Goal: Task Accomplishment & Management: Manage account settings

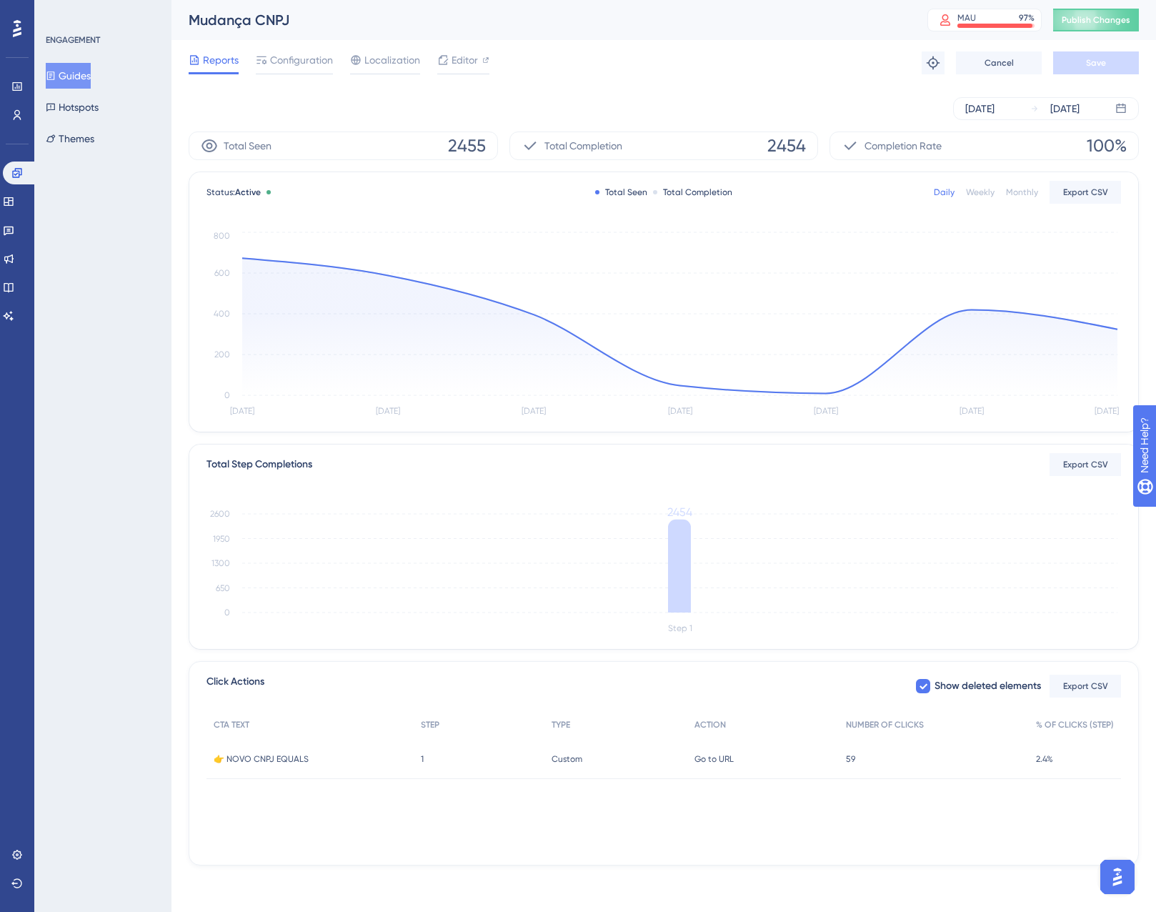
click at [222, 58] on span "Reports" at bounding box center [221, 59] width 36 height 17
click at [281, 65] on span "Configuration" at bounding box center [301, 59] width 63 height 17
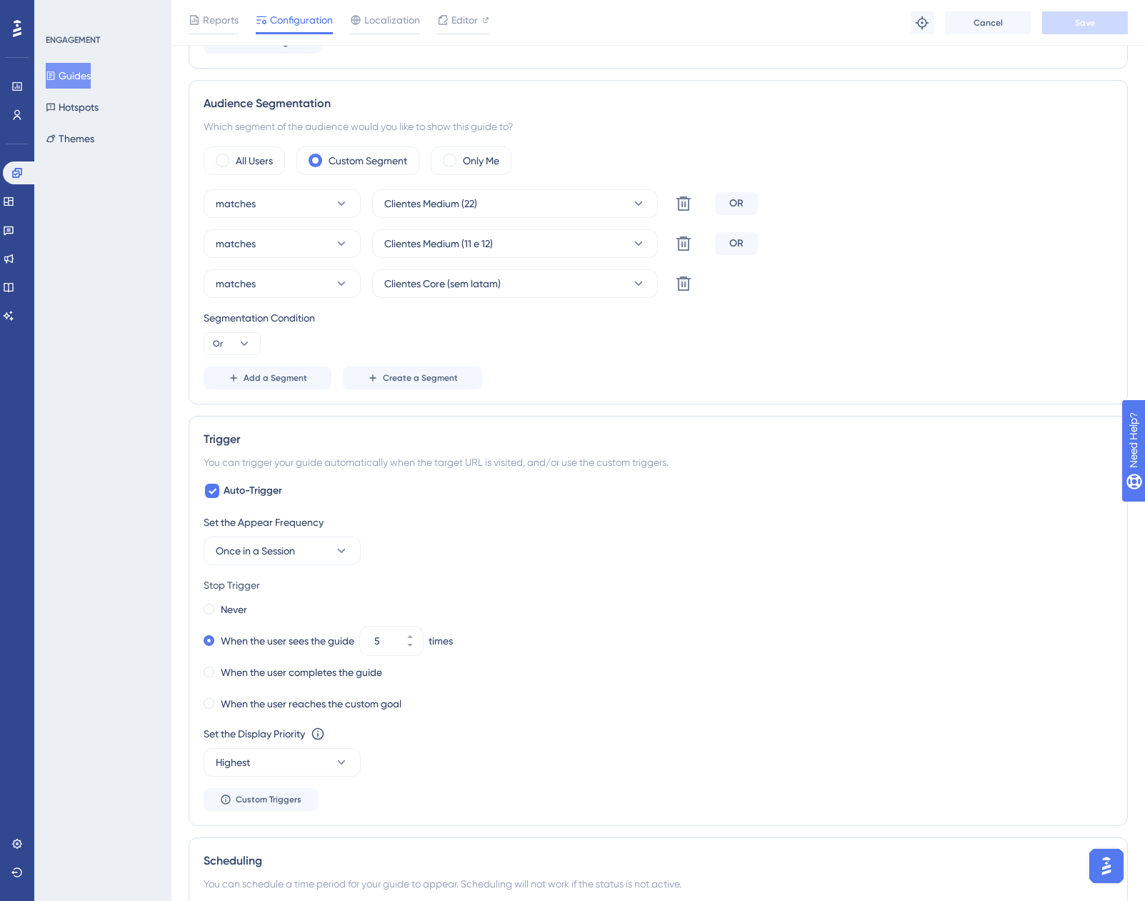
scroll to position [500, 0]
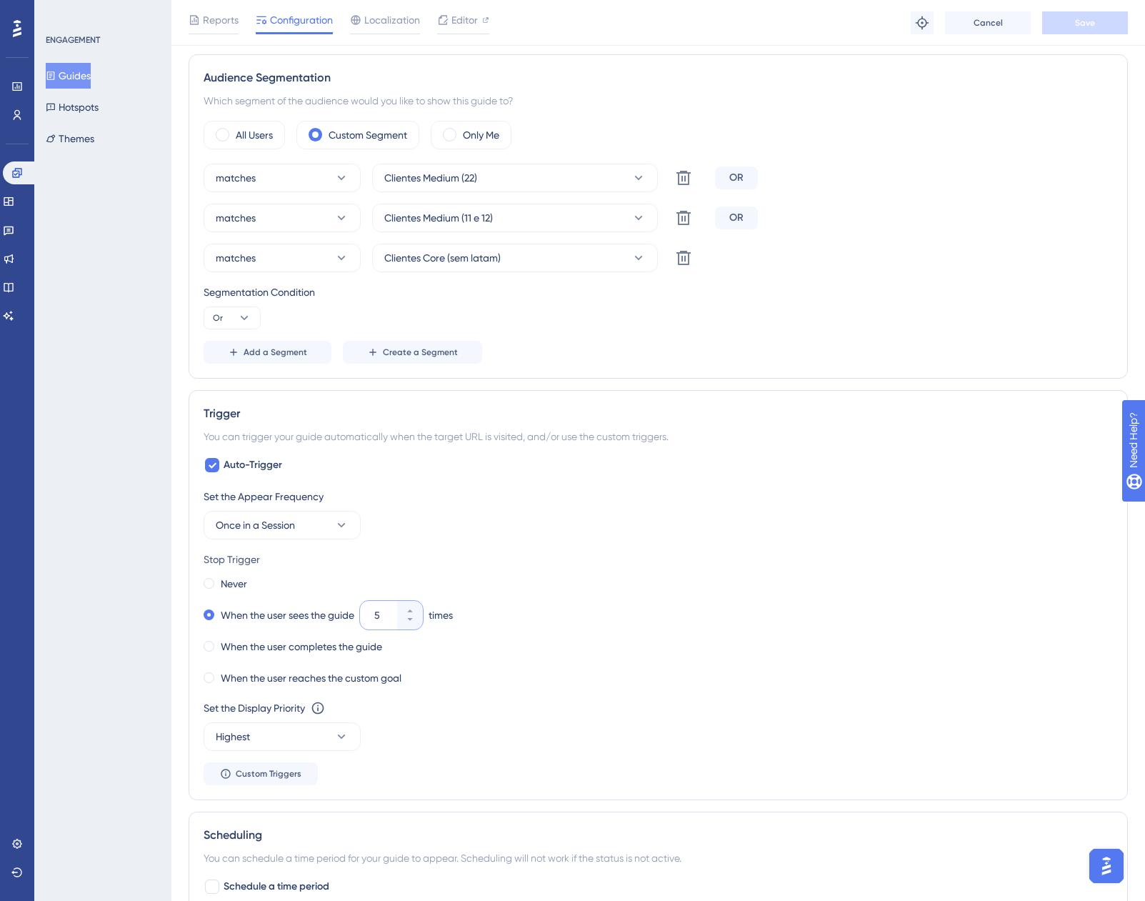
click at [382, 613] on input "5" at bounding box center [384, 615] width 20 height 17
type input "02"
click at [548, 599] on div "Never When the user sees the guide 02 times When the user completes the guide W…" at bounding box center [658, 631] width 909 height 114
click at [1069, 22] on button "Save" at bounding box center [1085, 22] width 86 height 23
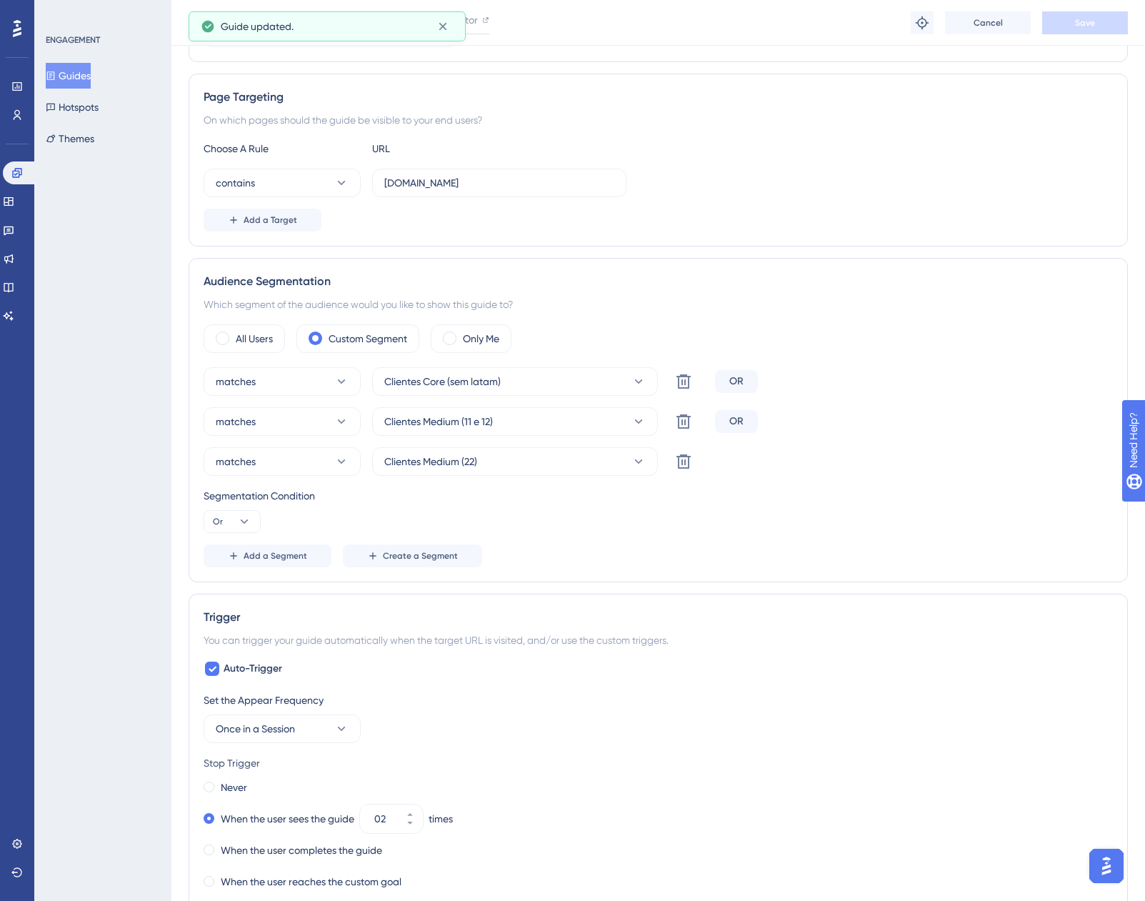
scroll to position [0, 0]
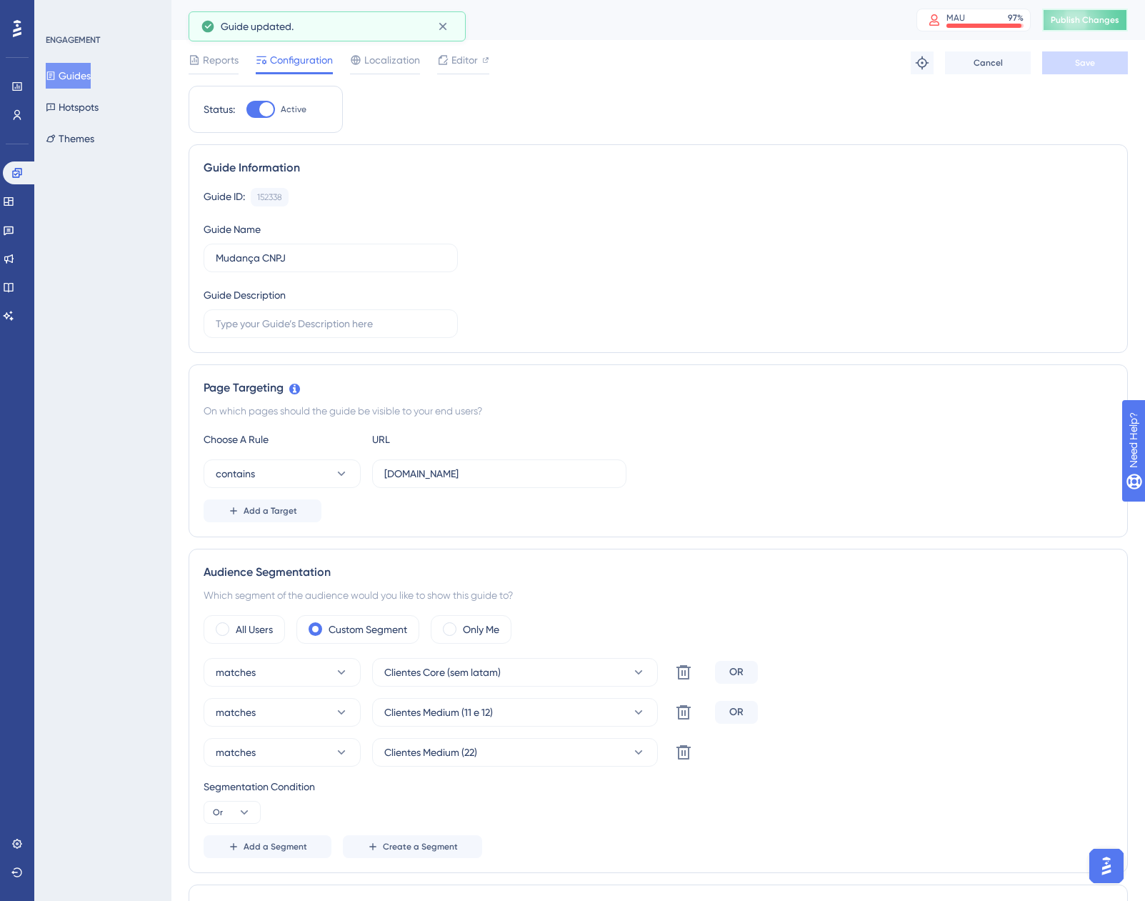
click at [1114, 13] on button "Publish Changes" at bounding box center [1085, 20] width 86 height 23
click at [229, 59] on span "Reports" at bounding box center [221, 59] width 36 height 17
